Goal: Task Accomplishment & Management: Manage account settings

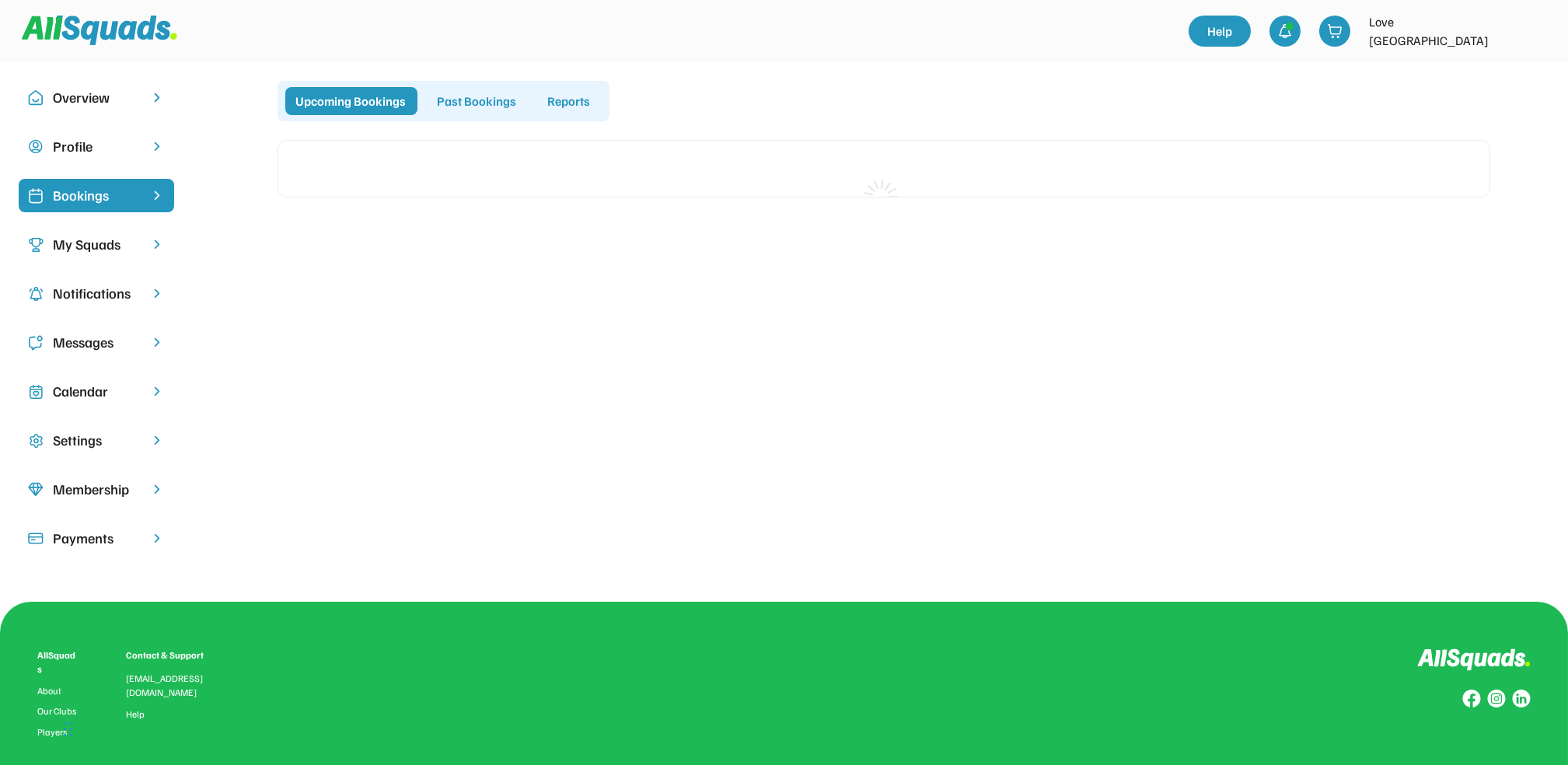
click at [95, 203] on div "Bookings" at bounding box center [96, 196] width 87 height 21
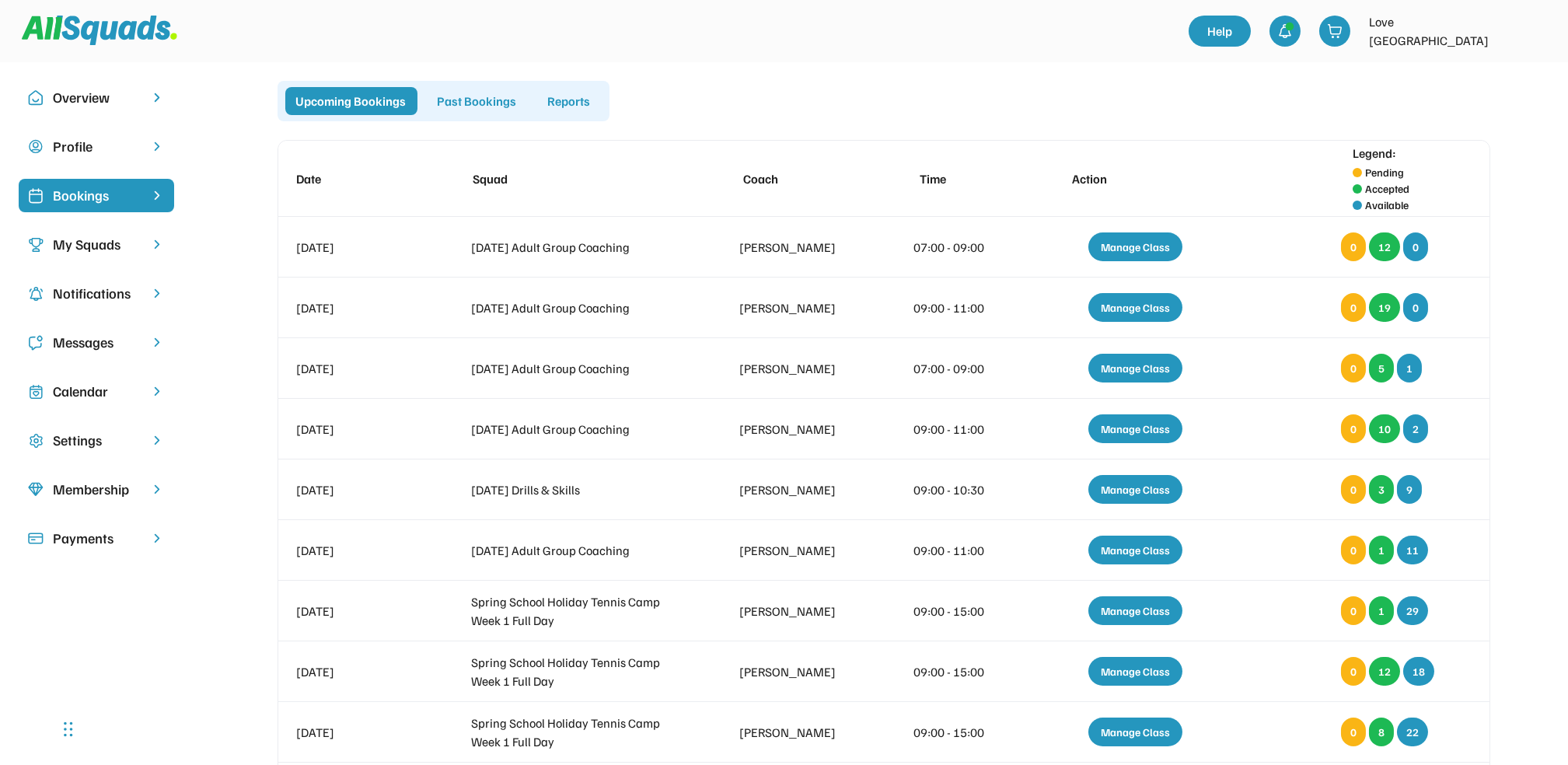
click at [107, 248] on div "My Squads" at bounding box center [96, 244] width 87 height 21
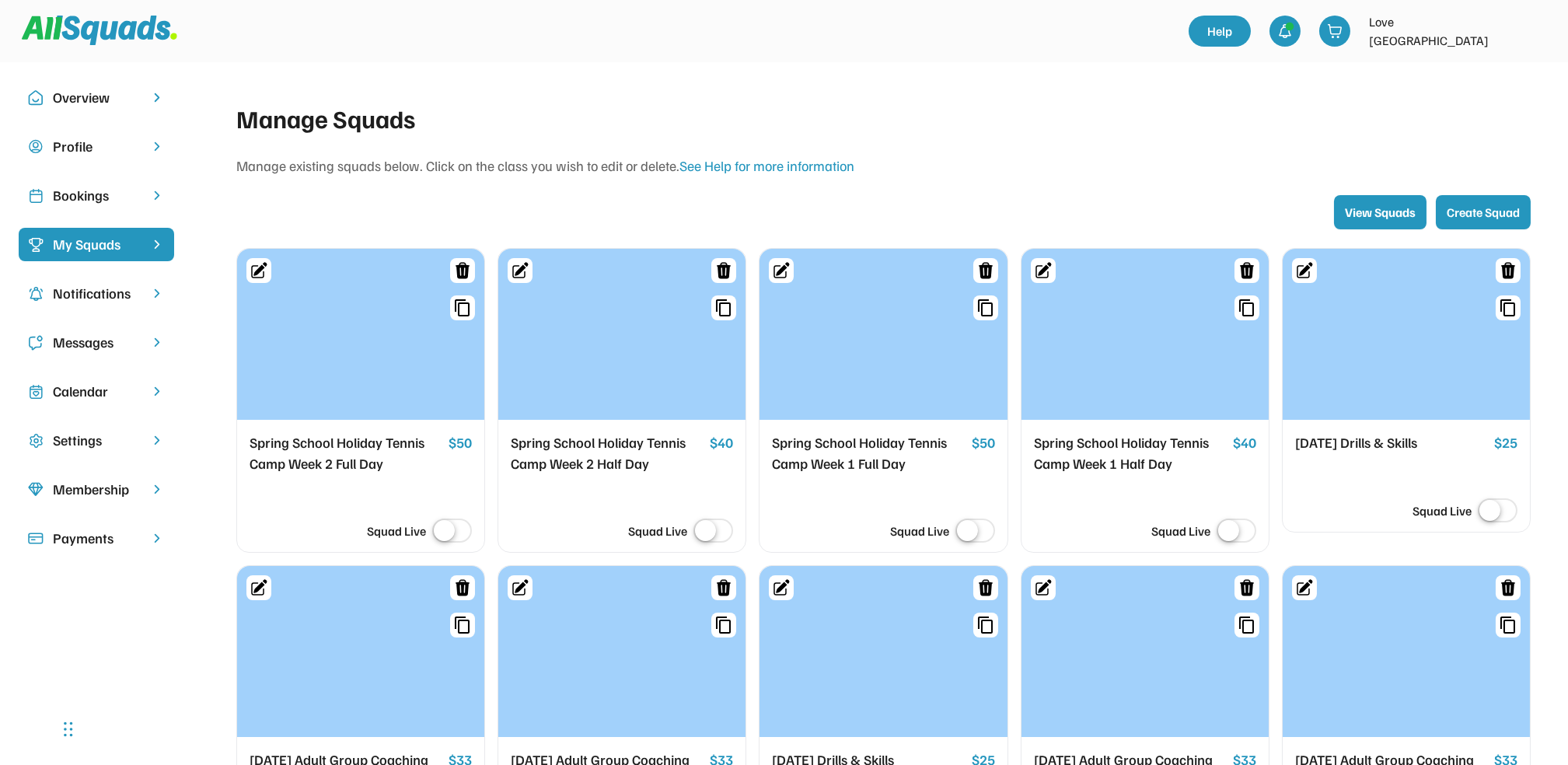
click at [104, 191] on div "Bookings" at bounding box center [96, 196] width 87 height 21
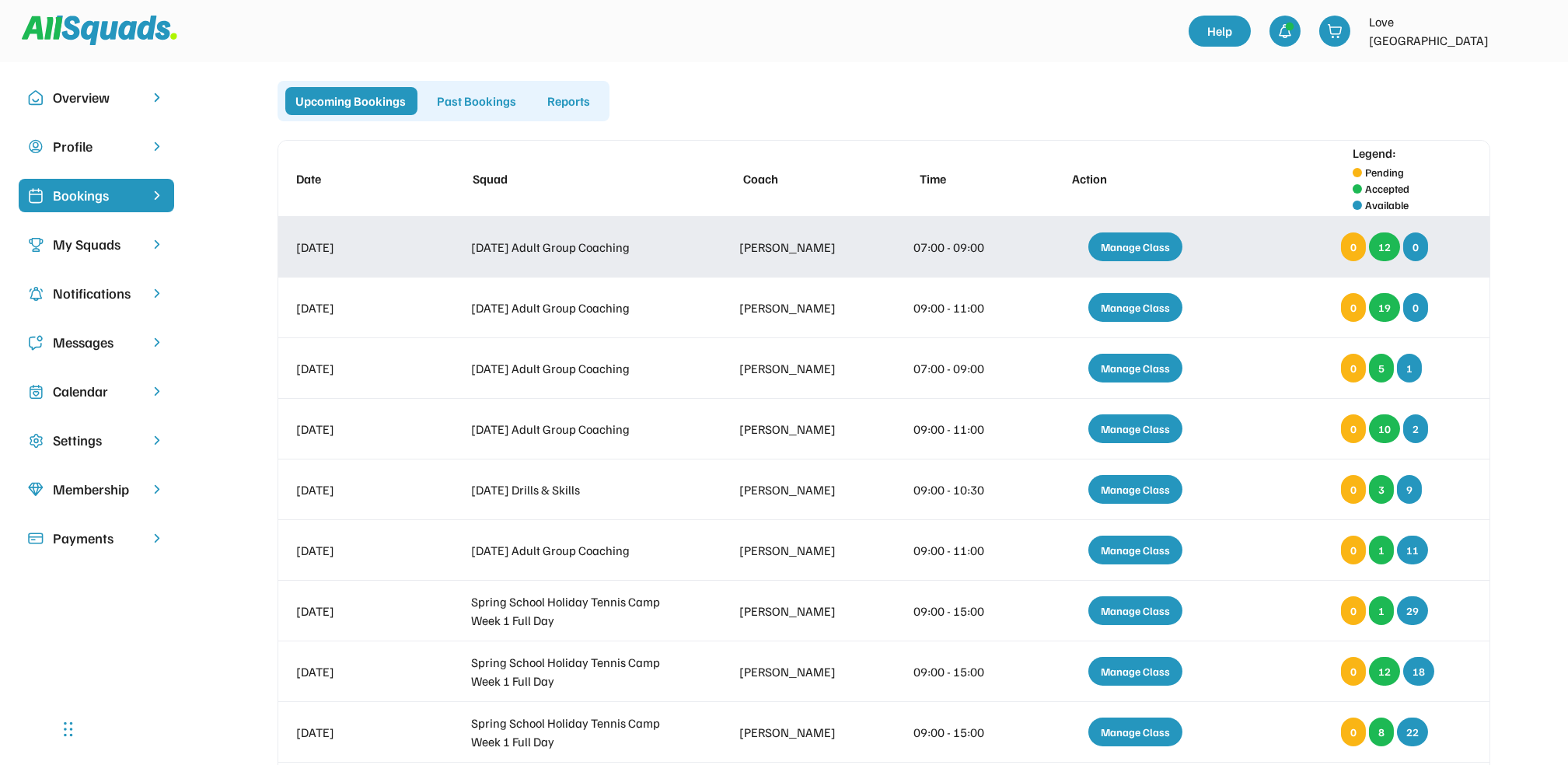
click at [1136, 248] on div "Manage Class" at bounding box center [1135, 246] width 94 height 29
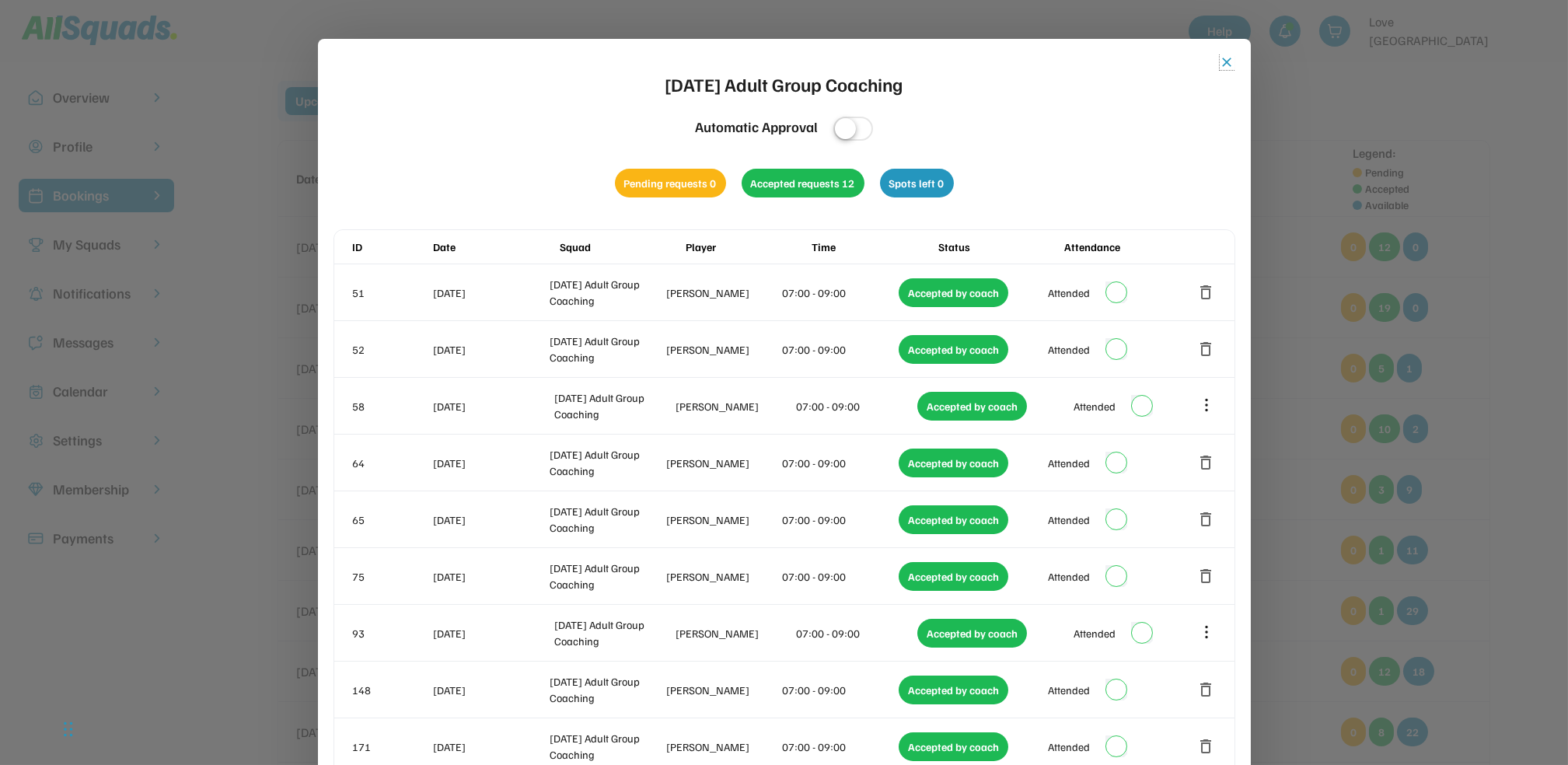
click at [1226, 64] on button "close" at bounding box center [1227, 62] width 15 height 15
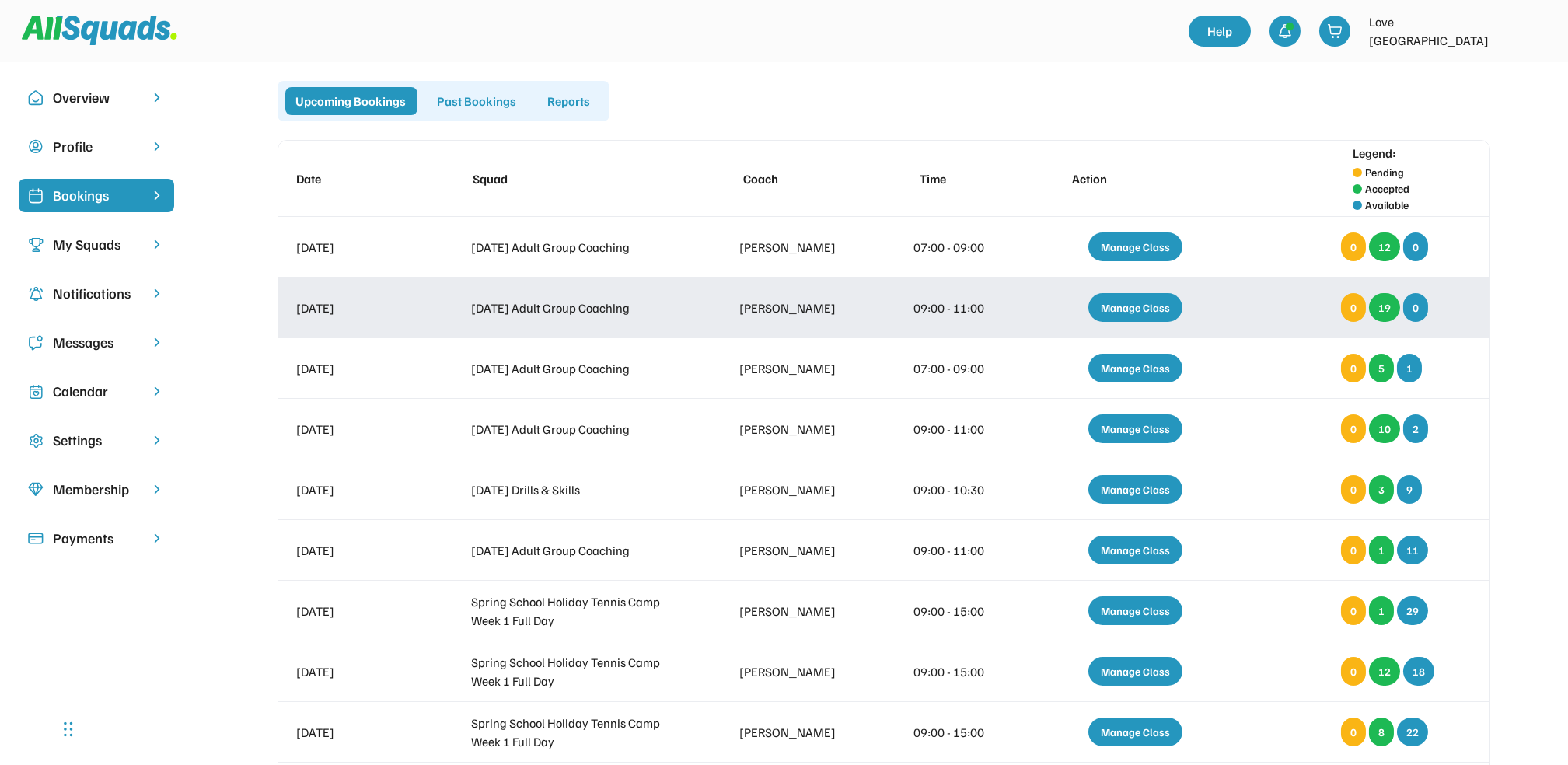
click at [589, 311] on div "[DATE] Adult Group Coaching" at bounding box center [577, 307] width 212 height 19
click at [1162, 308] on div "Manage Class" at bounding box center [1135, 307] width 94 height 29
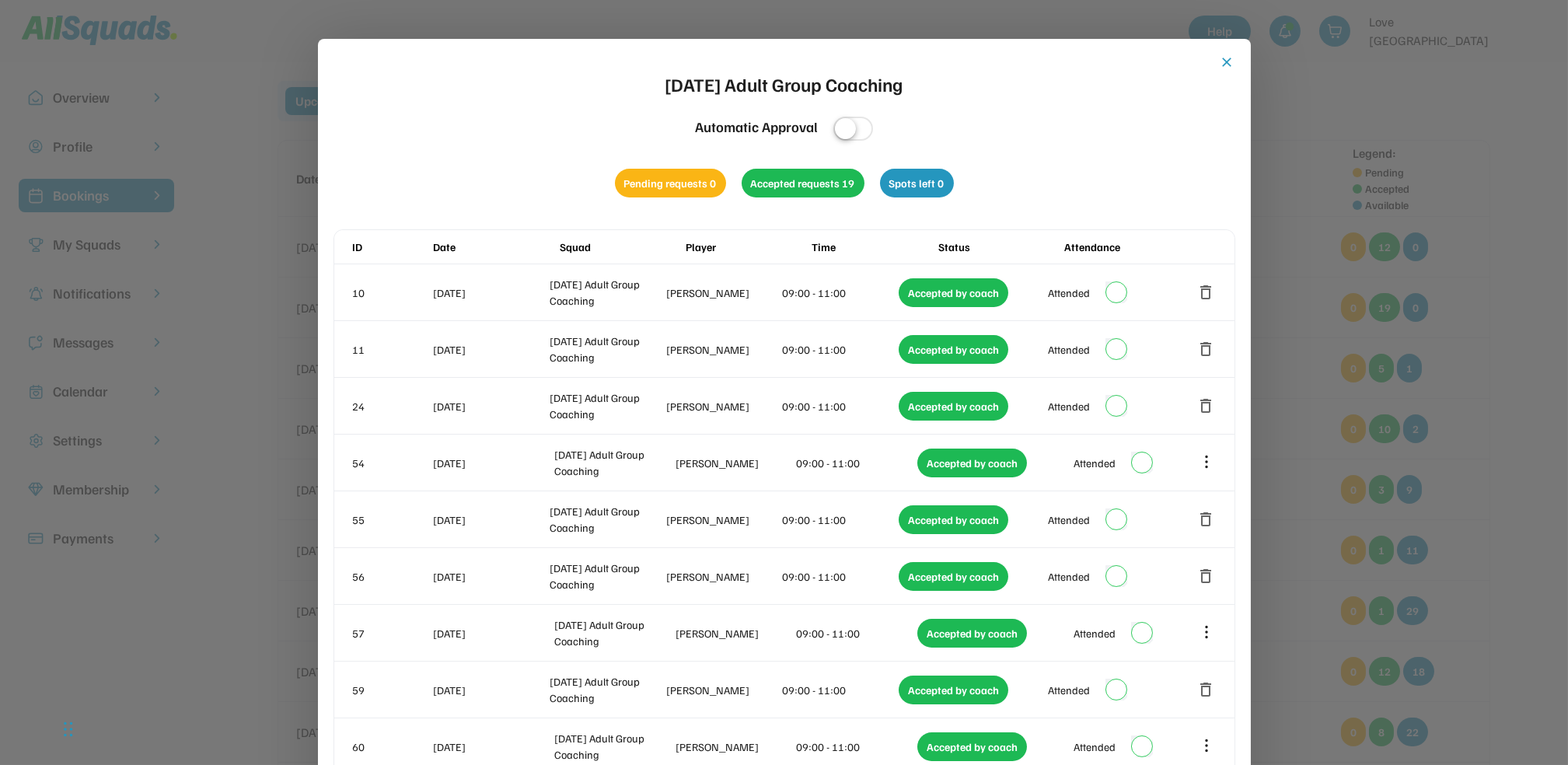
click at [1229, 59] on button "close" at bounding box center [1227, 62] width 15 height 15
